Goal: Information Seeking & Learning: Check status

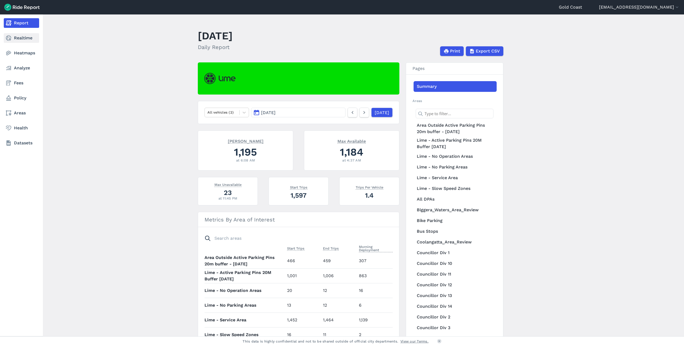
click at [15, 38] on link "Realtime" at bounding box center [21, 38] width 35 height 10
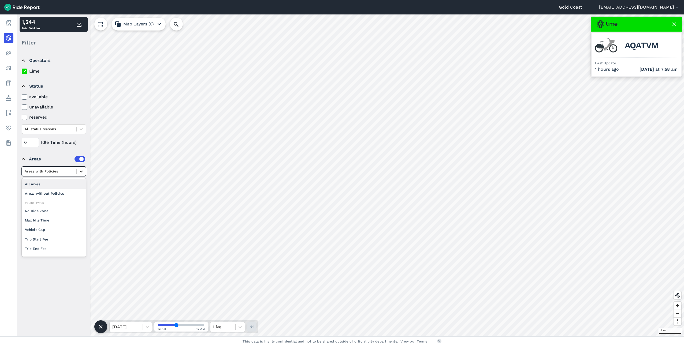
click at [82, 171] on icon at bounding box center [81, 171] width 5 height 5
click at [82, 100] on label "available" at bounding box center [54, 97] width 64 height 6
click at [22, 97] on input "available" at bounding box center [22, 95] width 0 height 3
click at [81, 185] on icon at bounding box center [81, 184] width 5 height 5
click at [80, 170] on icon at bounding box center [81, 171] width 5 height 5
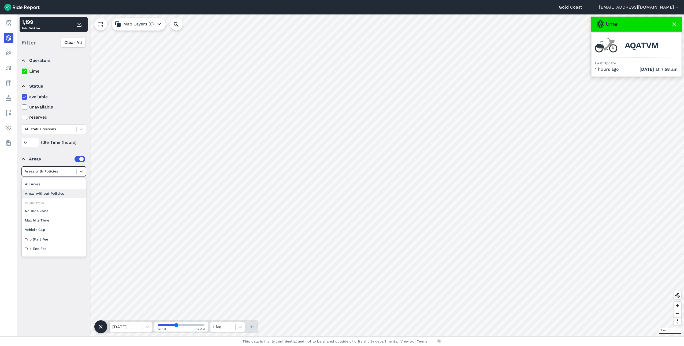
click at [60, 193] on div "Areas without Policies" at bounding box center [54, 193] width 64 height 9
click at [82, 185] on icon at bounding box center [81, 184] width 5 height 5
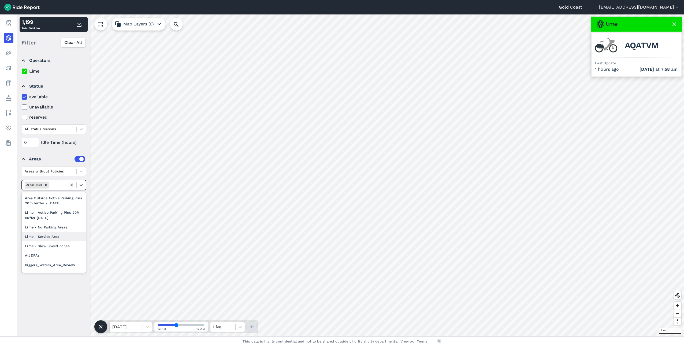
click at [65, 239] on div "Lime - Service Area" at bounding box center [54, 236] width 64 height 9
click at [81, 189] on icon at bounding box center [81, 189] width 3 height 2
click at [75, 221] on div "Lime - Active Parking Pins 20M Buffer [DATE]" at bounding box center [54, 222] width 64 height 14
click at [520, 338] on div "Gold Coast [EMAIL_ADDRESS][DOMAIN_NAME] Settings Terms Sign Out Report Realtime…" at bounding box center [342, 173] width 684 height 346
